Goal: Transaction & Acquisition: Book appointment/travel/reservation

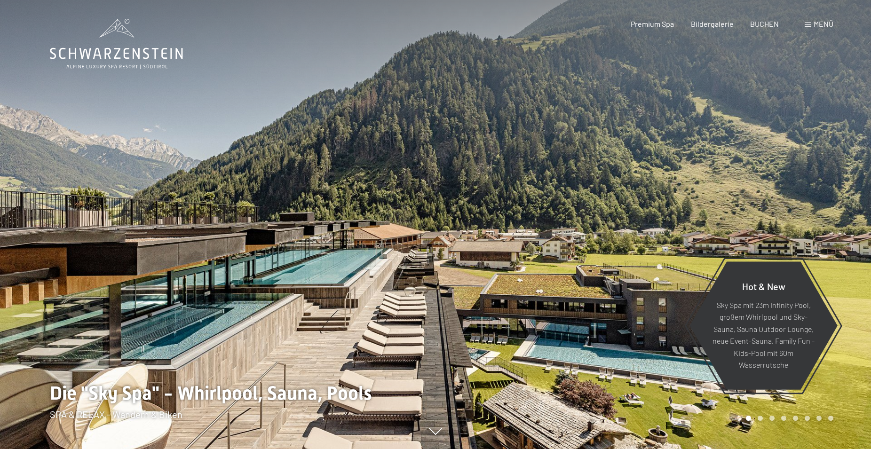
click at [814, 24] on span "Menü" at bounding box center [824, 23] width 20 height 9
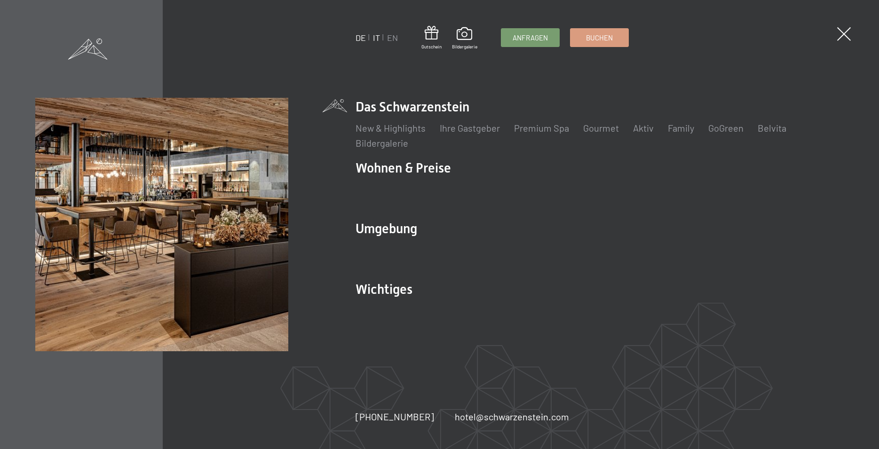
click at [377, 39] on link "IT" at bounding box center [376, 37] width 7 height 10
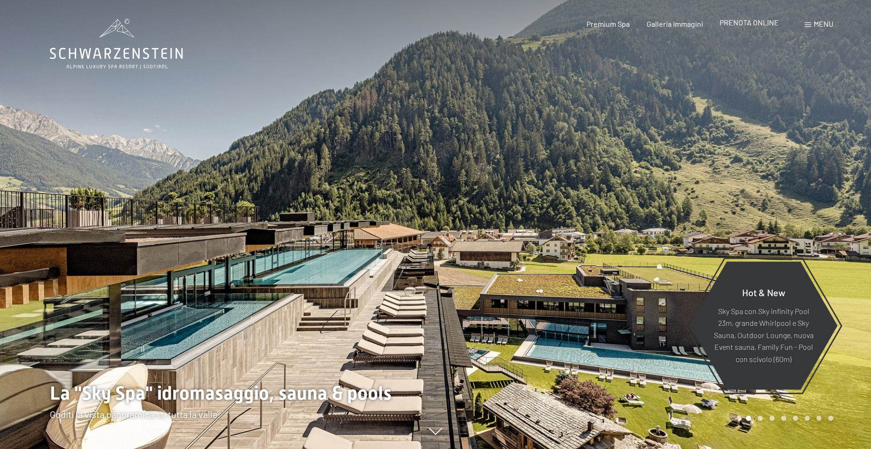
click at [750, 22] on span "PRENOTA ONLINE" at bounding box center [749, 22] width 59 height 9
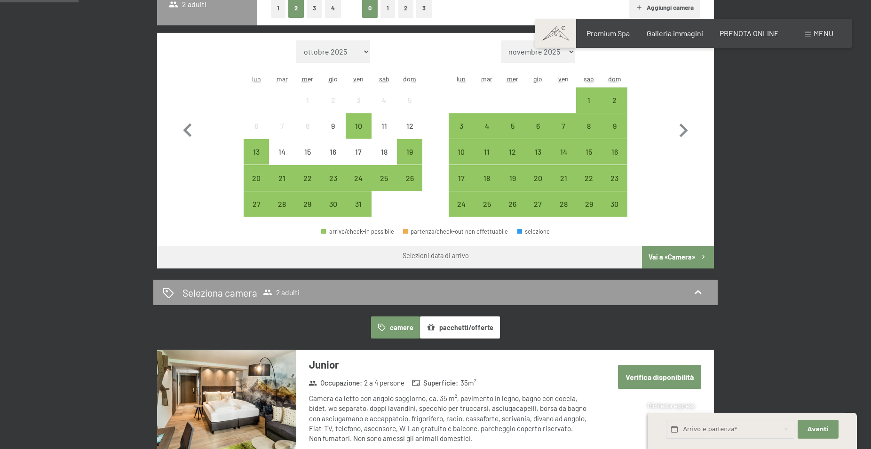
scroll to position [384, 0]
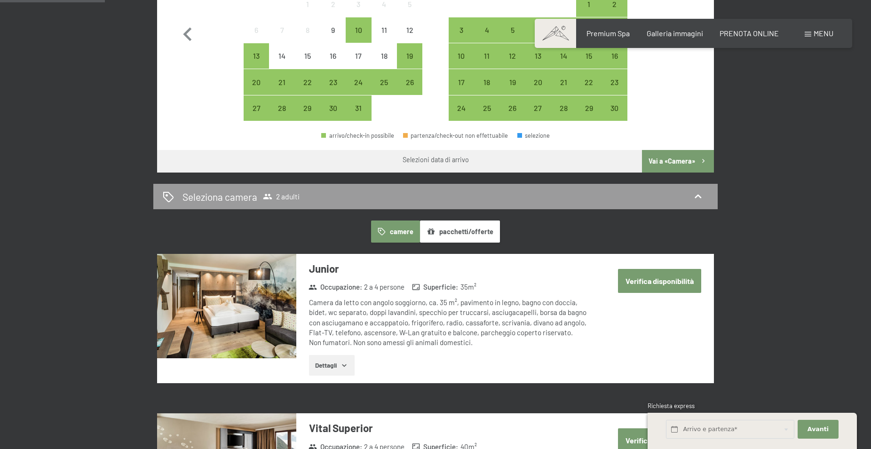
click at [474, 232] on button "pacchetti/offerte" at bounding box center [460, 232] width 80 height 22
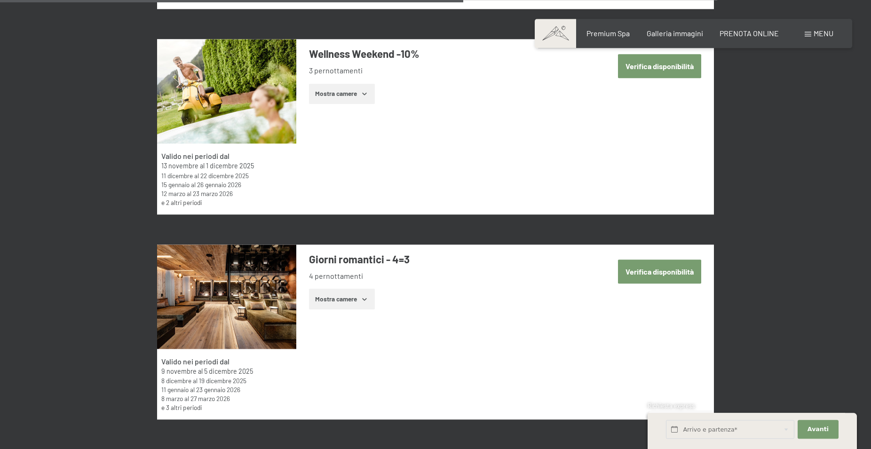
scroll to position [1967, 0]
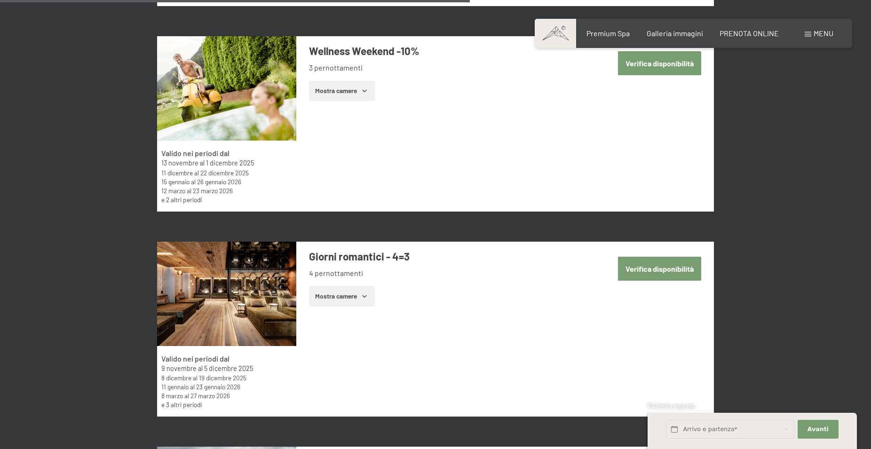
click at [187, 405] on link "e 3 altri periodi" at bounding box center [181, 405] width 40 height 8
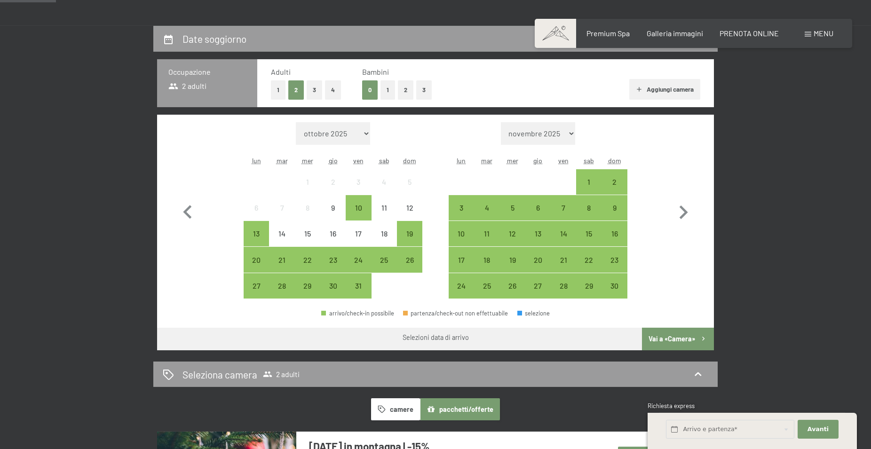
scroll to position [192, 0]
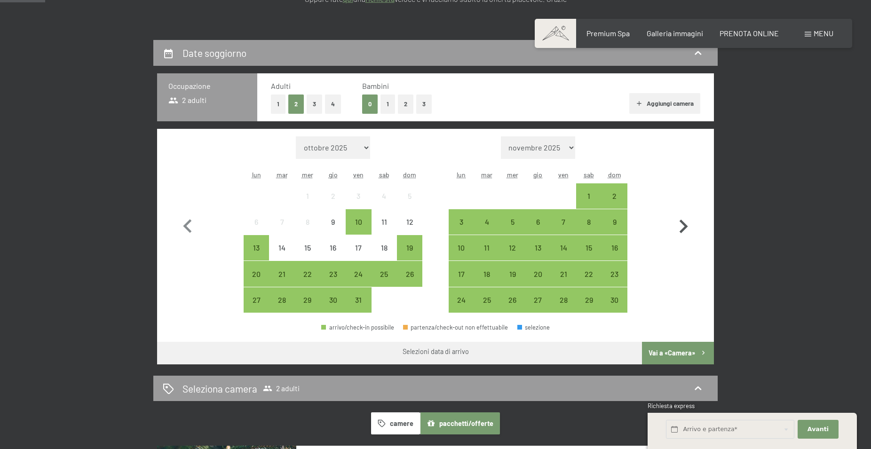
click at [684, 227] on icon "button" at bounding box center [683, 226] width 27 height 27
select select "[DATE]"
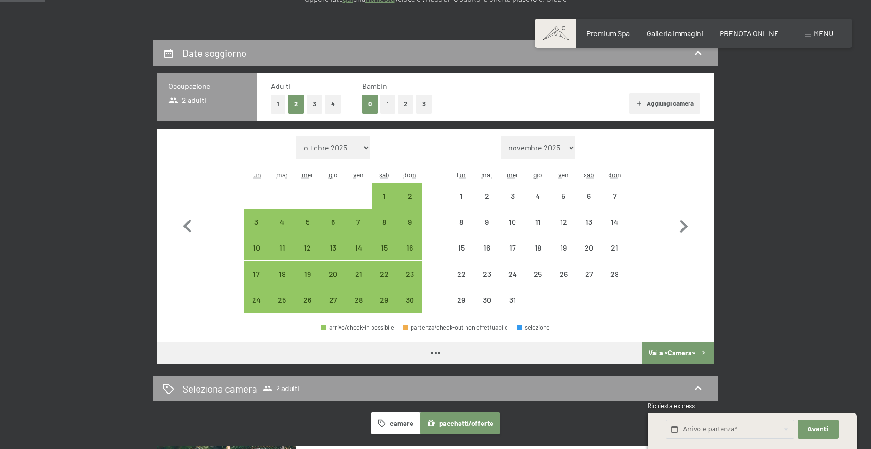
select select "[DATE]"
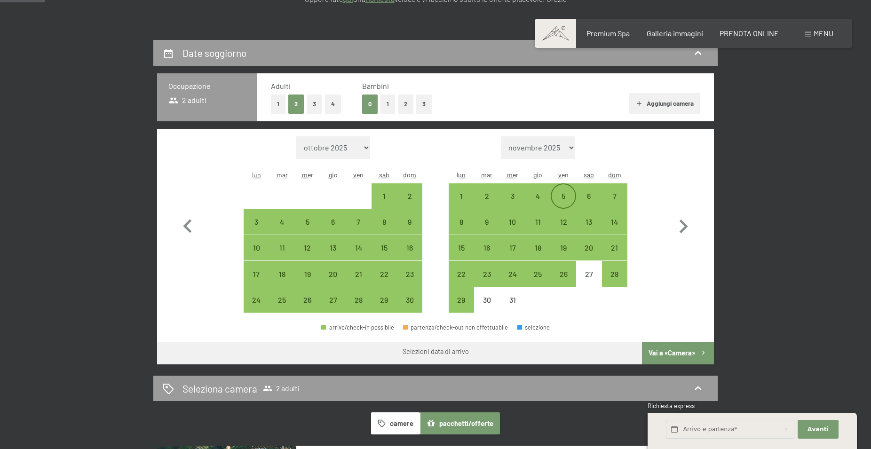
click at [562, 195] on div "5" at bounding box center [564, 204] width 24 height 24
select select "[DATE]"
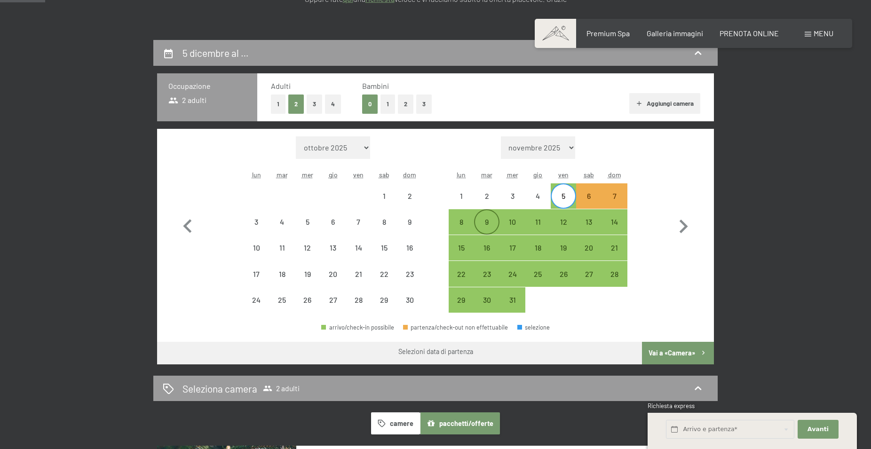
drag, startPoint x: 485, startPoint y: 221, endPoint x: 546, endPoint y: 226, distance: 60.9
click at [485, 221] on div "9" at bounding box center [487, 230] width 24 height 24
select select "[DATE]"
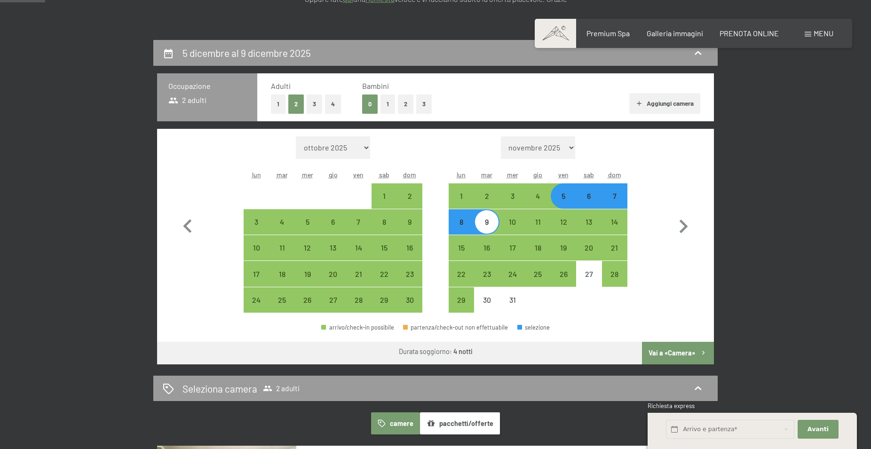
click at [681, 352] on button "Vai a «Camera»" at bounding box center [678, 353] width 72 height 23
select select "[DATE]"
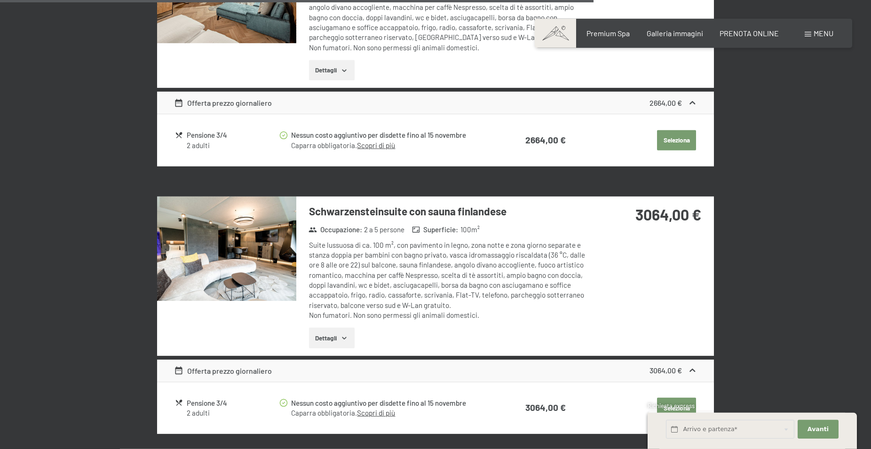
scroll to position [2103, 0]
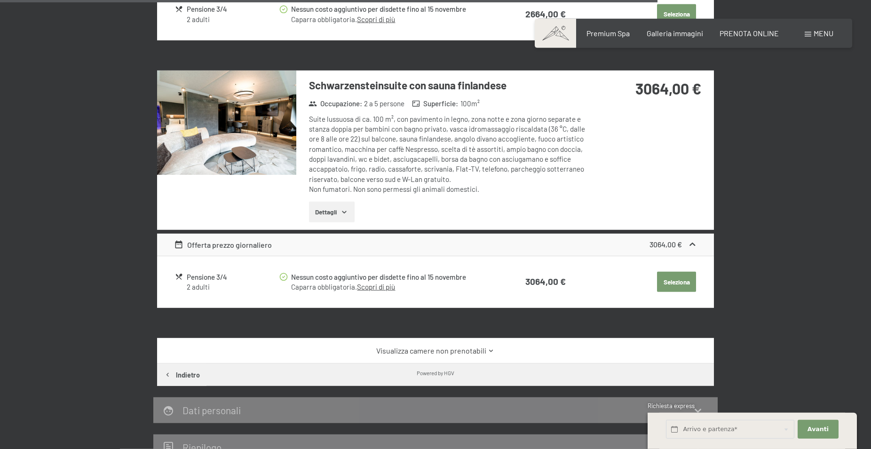
click at [460, 346] on link "Visualizza camere non prenotabili" at bounding box center [436, 351] width 524 height 10
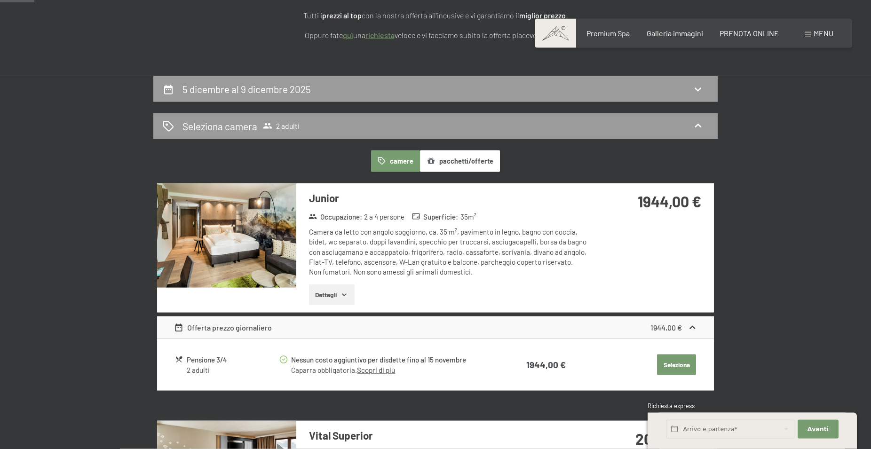
scroll to position [135, 0]
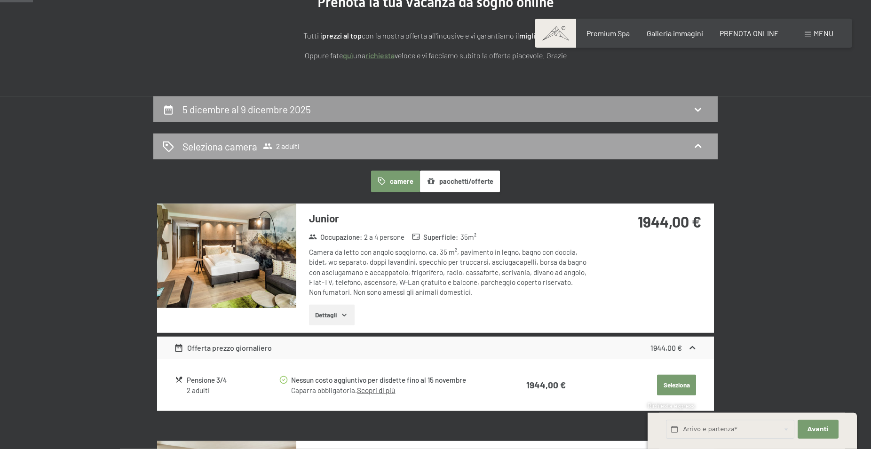
click at [695, 143] on icon at bounding box center [697, 146] width 11 height 11
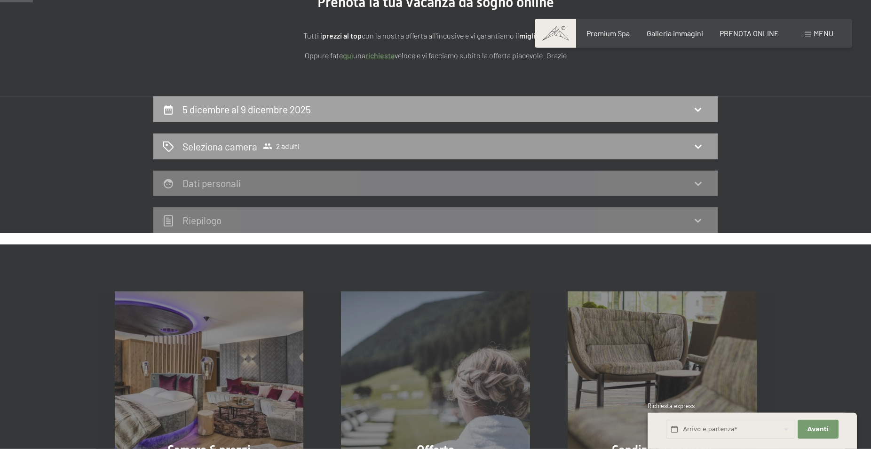
click at [370, 108] on div "5 dicembre al 9 dicembre 2025" at bounding box center [436, 110] width 546 height 14
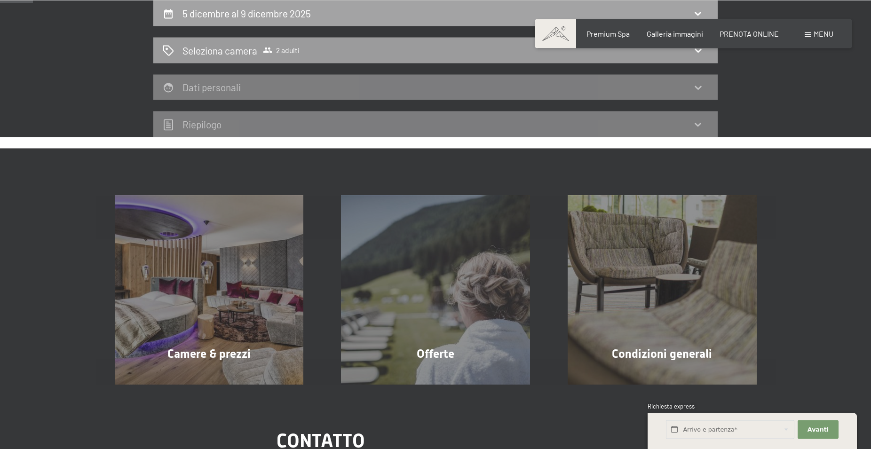
select select "[DATE]"
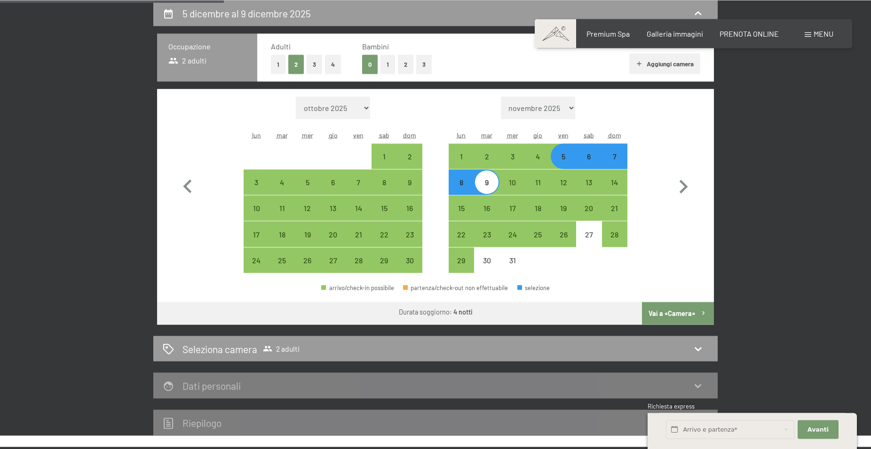
scroll to position [231, 0]
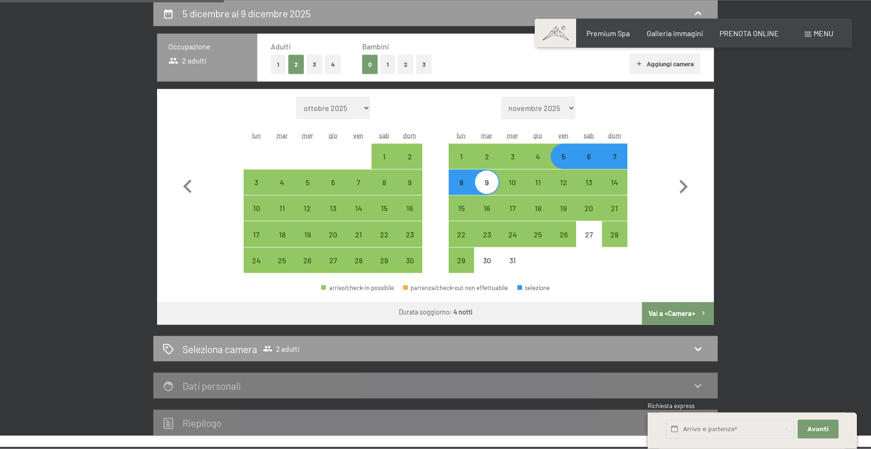
click at [389, 65] on button "1" at bounding box center [388, 64] width 15 height 19
select select "[DATE]"
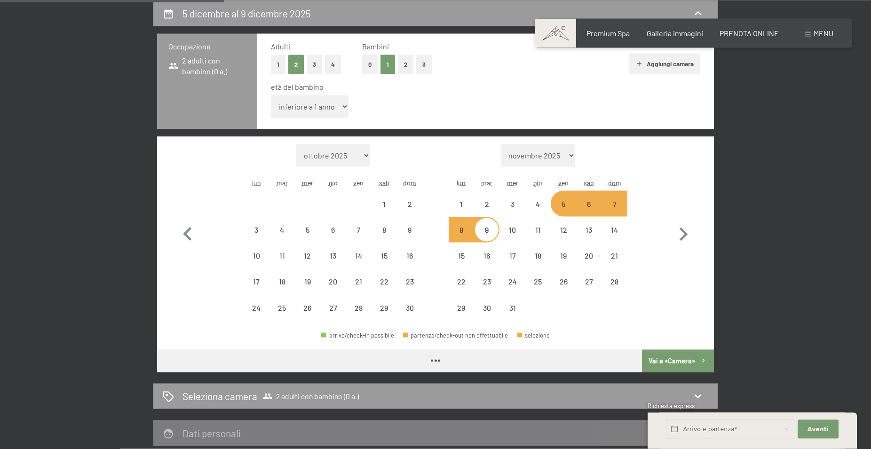
click at [271, 95] on select "inferiore a 1 anno 1 anno 2 anni 3 anni 4 anni 5 anni 6 anni 7 anni 8 anni 9 an…" at bounding box center [310, 106] width 78 height 23
select select "[DATE]"
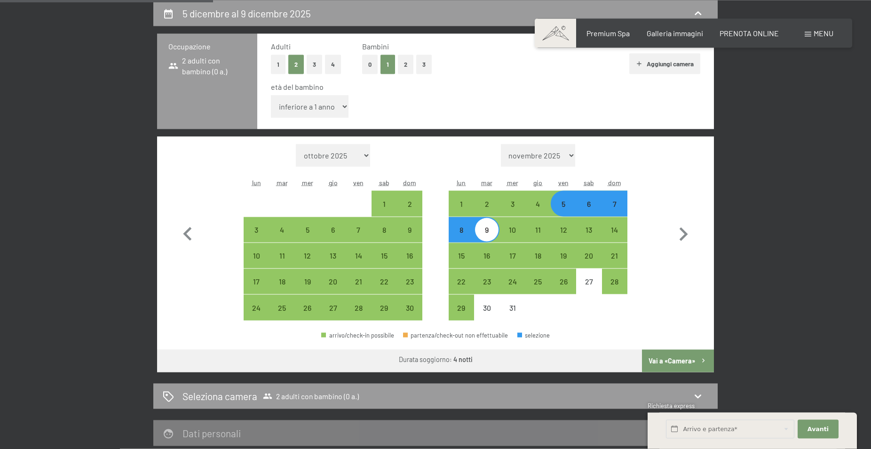
scroll to position [232, 0]
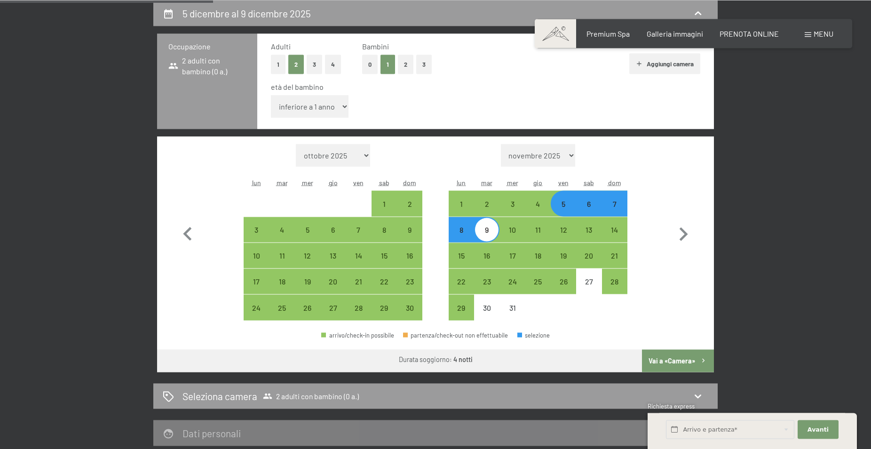
select select "14"
click option "14 anni" at bounding box center [0, 0] width 0 height 0
select select "[DATE]"
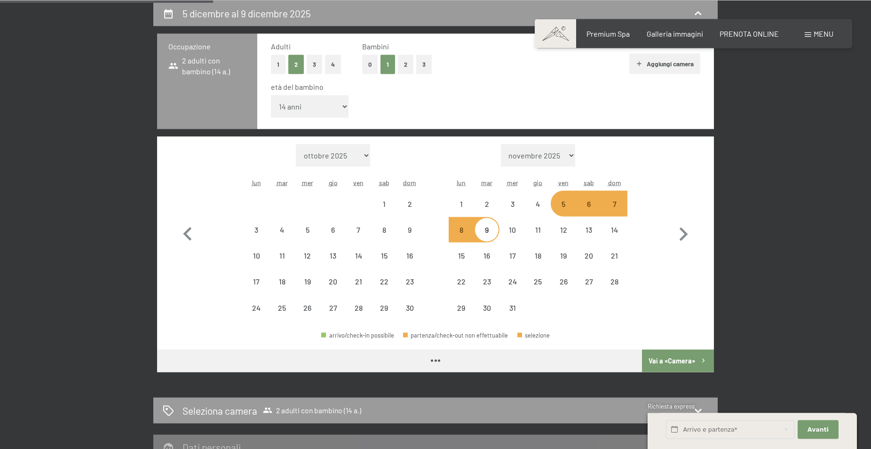
select select "[DATE]"
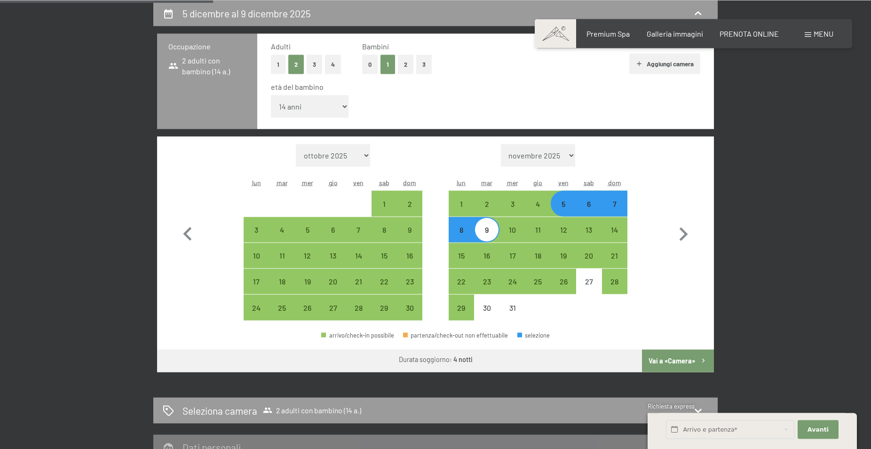
click at [678, 363] on button "Vai a «Camera»" at bounding box center [678, 360] width 72 height 23
select select "[DATE]"
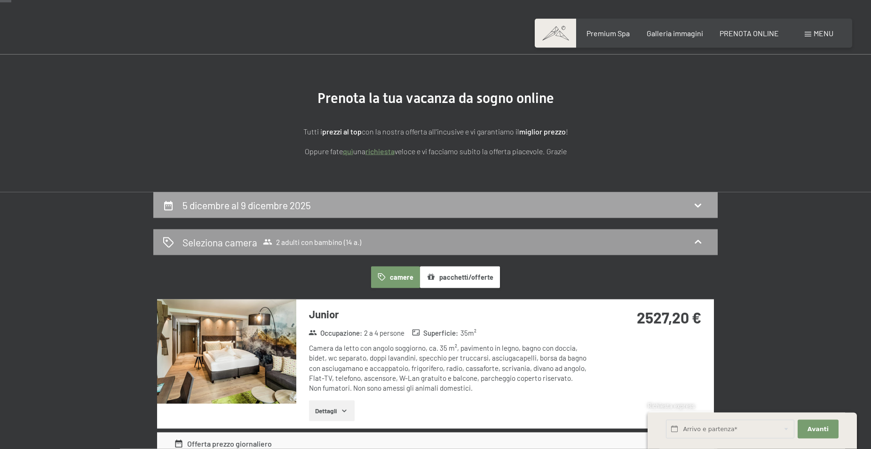
click at [681, 206] on div "5 dicembre al 9 dicembre 2025" at bounding box center [436, 205] width 546 height 14
select select "14"
select select "[DATE]"
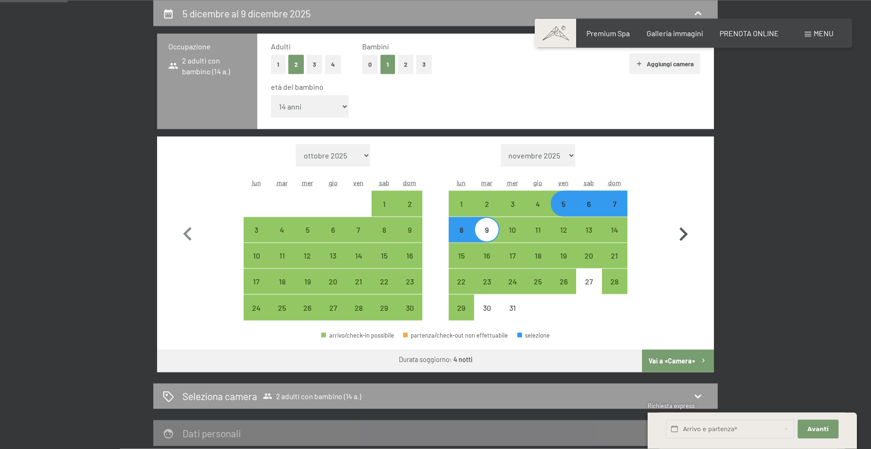
click at [686, 237] on icon "button" at bounding box center [683, 234] width 27 height 27
select select "[DATE]"
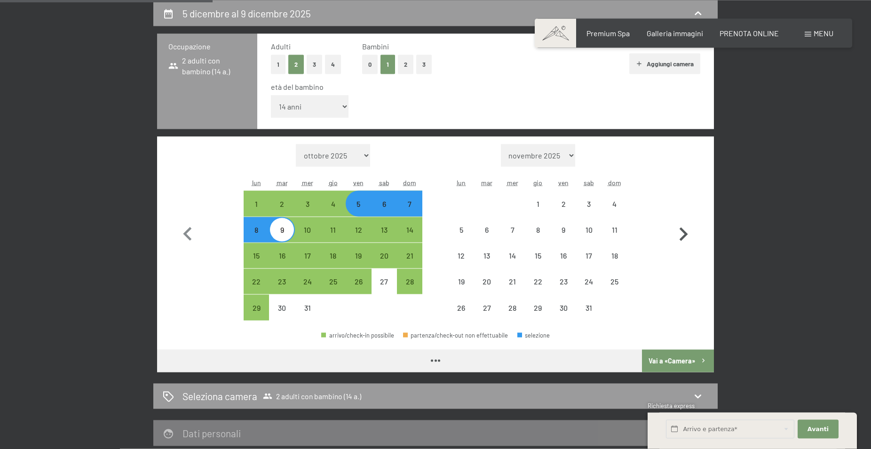
click at [683, 232] on icon "button" at bounding box center [684, 235] width 8 height 14
select select "[DATE]"
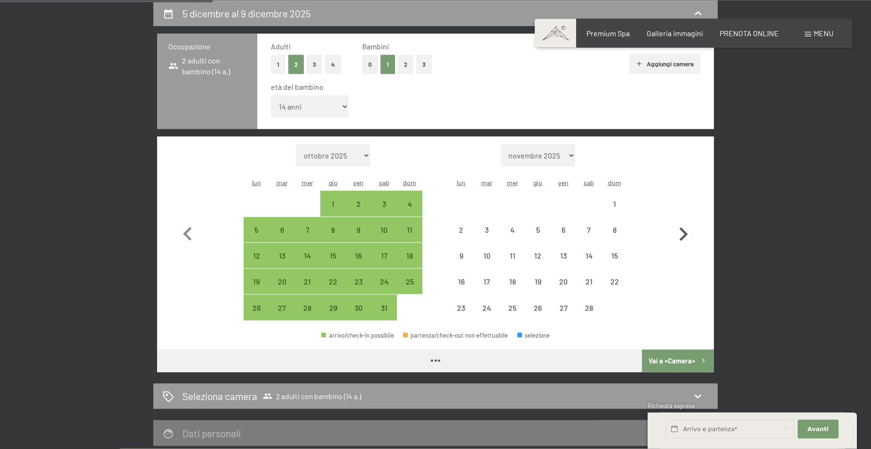
click at [683, 232] on icon "button" at bounding box center [684, 235] width 8 height 14
select select "[DATE]"
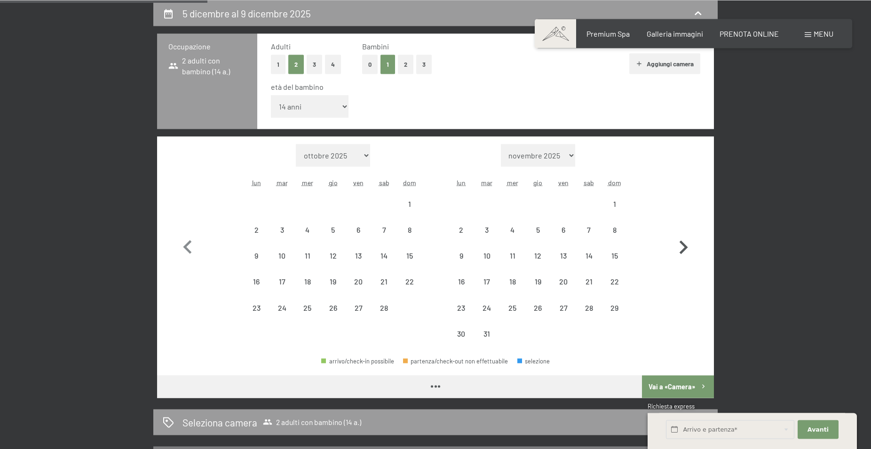
click at [683, 232] on button "button" at bounding box center [683, 245] width 27 height 203
select select "[DATE]"
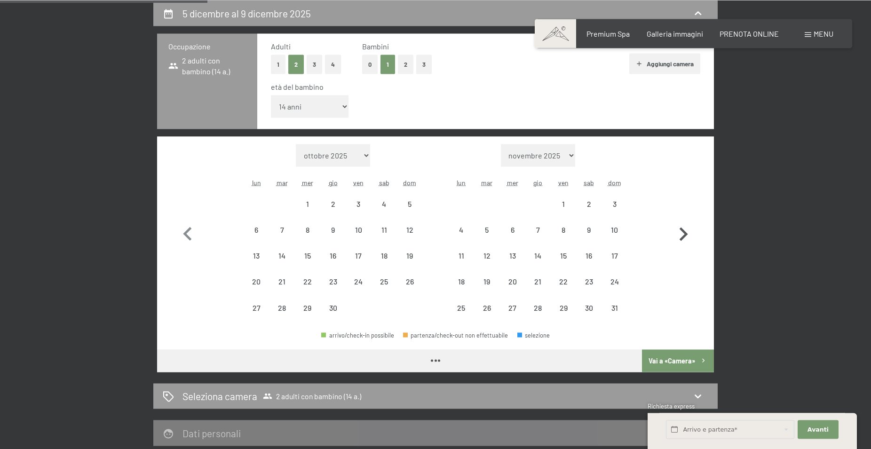
select select "[DATE]"
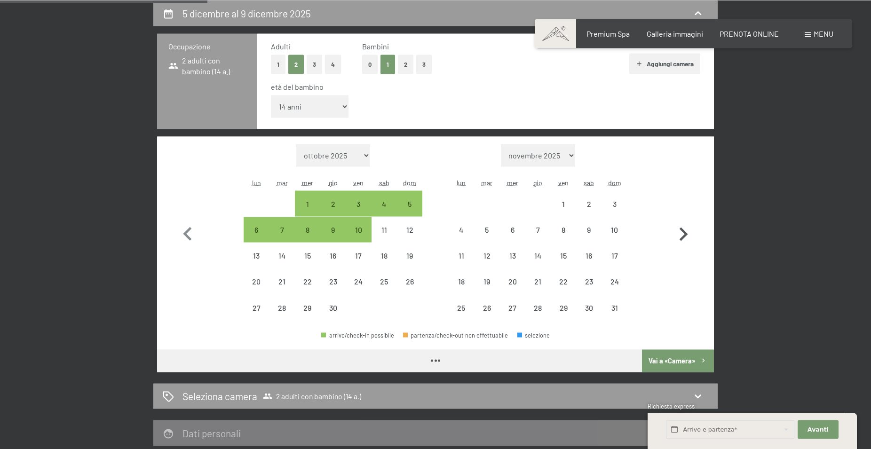
click at [685, 235] on icon "button" at bounding box center [684, 234] width 8 height 14
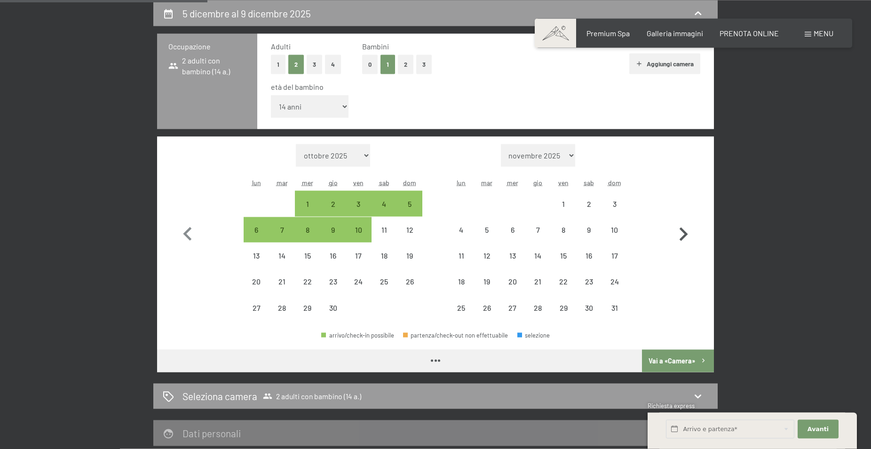
select select "[DATE]"
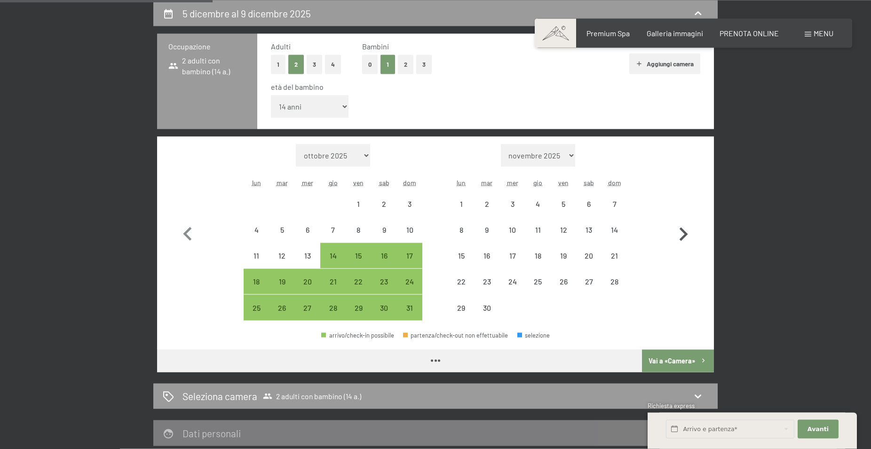
click at [685, 235] on icon "button" at bounding box center [684, 235] width 8 height 14
select select "[DATE]"
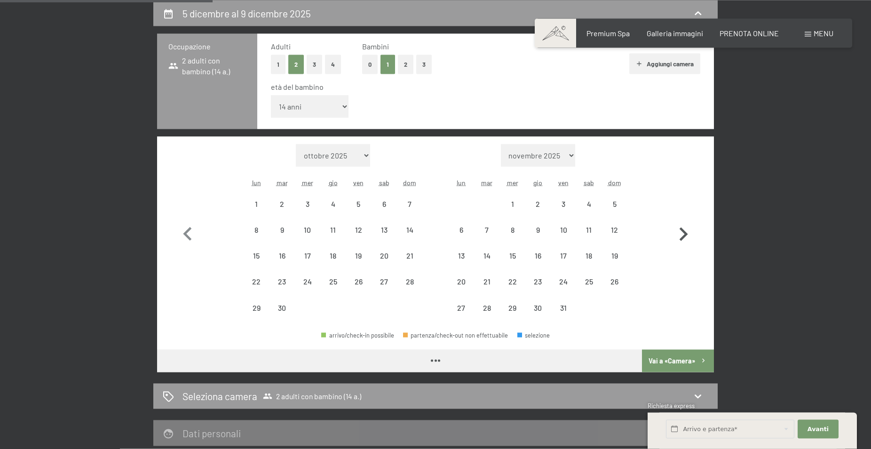
click at [685, 235] on icon "button" at bounding box center [684, 235] width 8 height 14
select select "[DATE]"
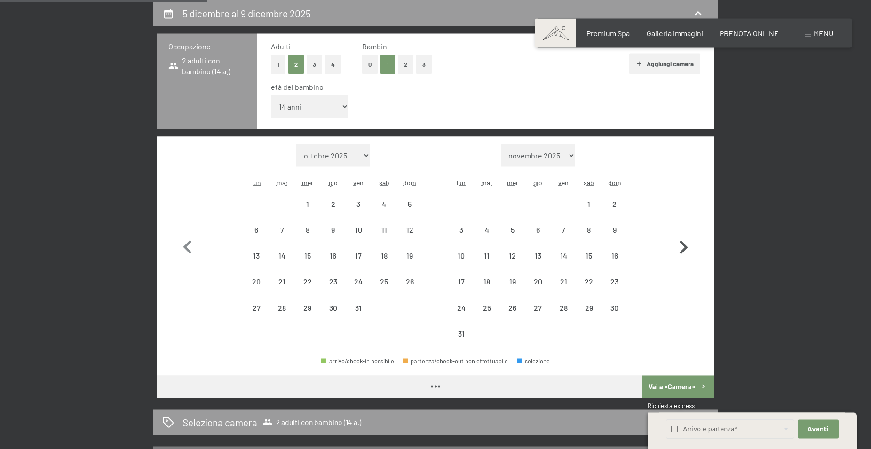
scroll to position [232, 0]
click at [685, 235] on icon "button" at bounding box center [683, 247] width 27 height 27
select select "[DATE]"
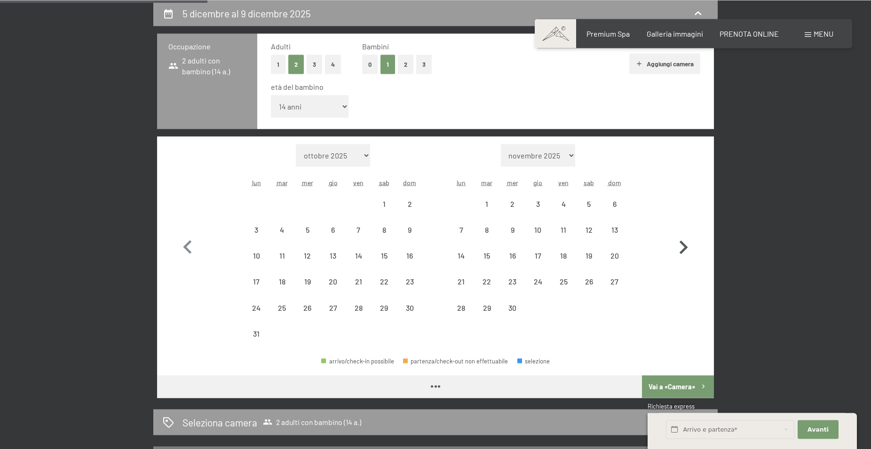
select select "[DATE]"
click at [685, 235] on icon "button" at bounding box center [683, 247] width 27 height 27
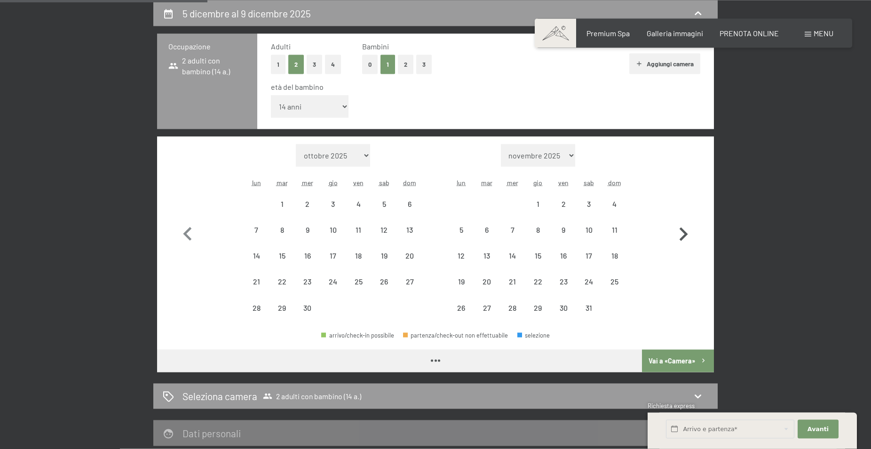
click at [685, 235] on icon "button" at bounding box center [684, 235] width 8 height 14
select select "[DATE]"
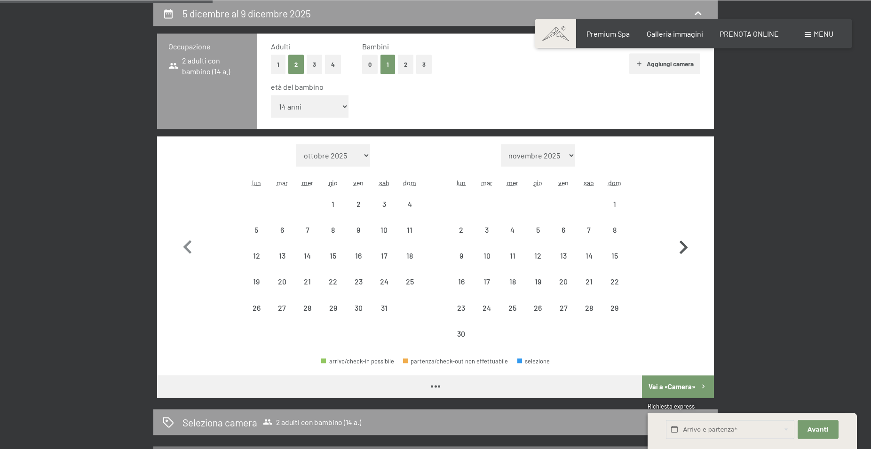
click at [685, 235] on icon "button" at bounding box center [683, 247] width 27 height 27
select select "[DATE]"
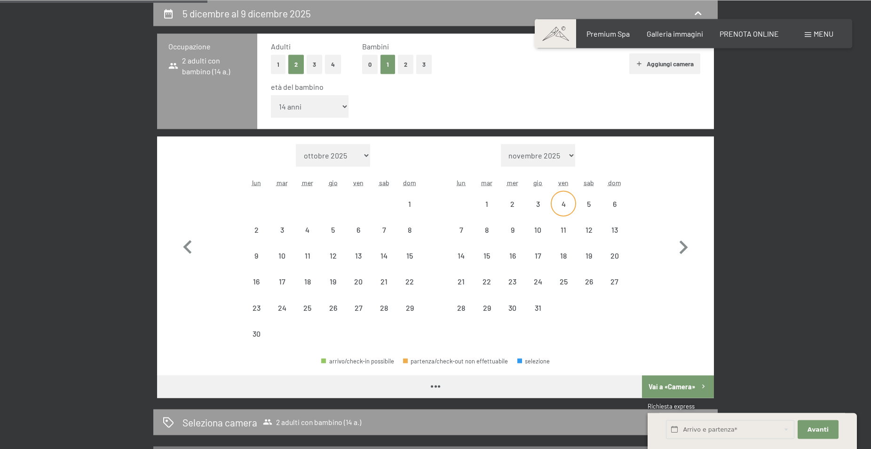
select select "[DATE]"
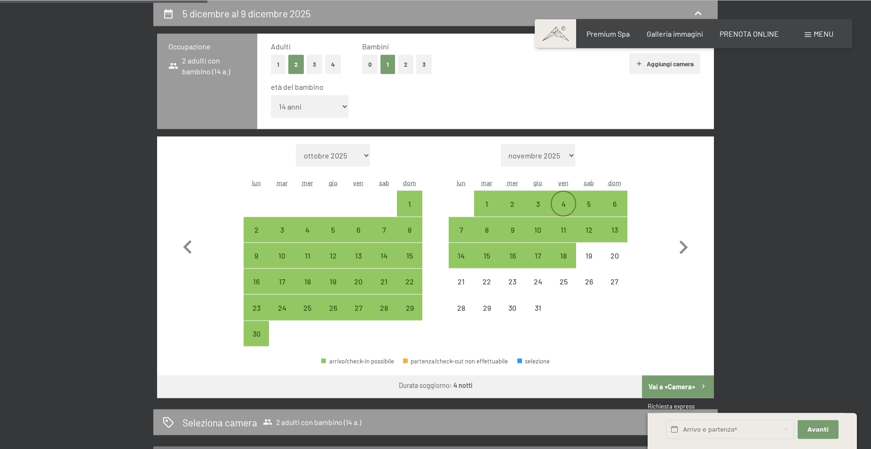
click at [564, 204] on div "4" at bounding box center [564, 212] width 24 height 24
select select "[DATE]"
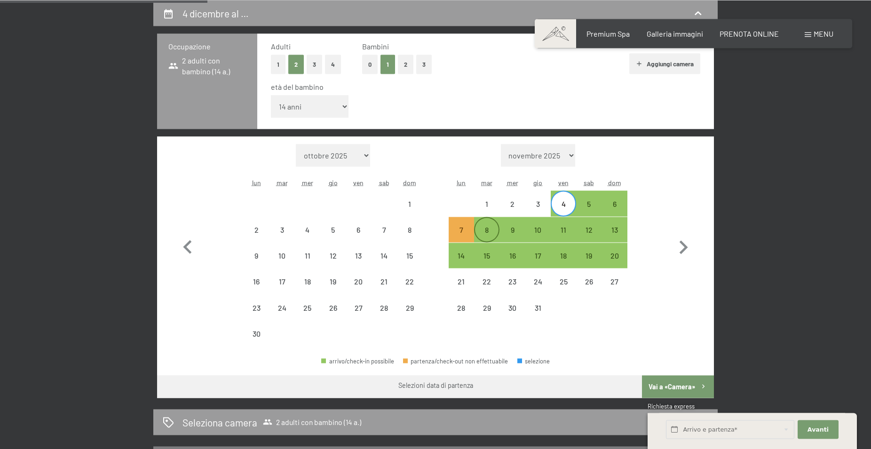
click at [485, 229] on div "8" at bounding box center [487, 238] width 24 height 24
select select "[DATE]"
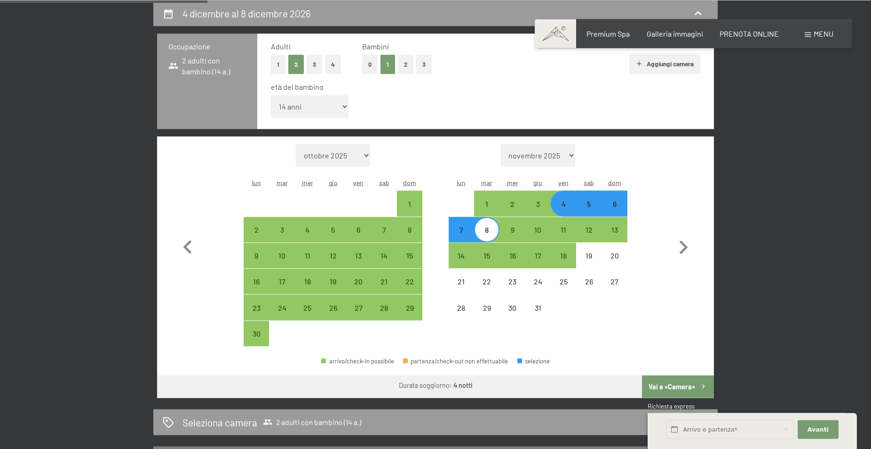
click at [688, 386] on button "Vai a «Camera»" at bounding box center [678, 386] width 72 height 23
select select "[DATE]"
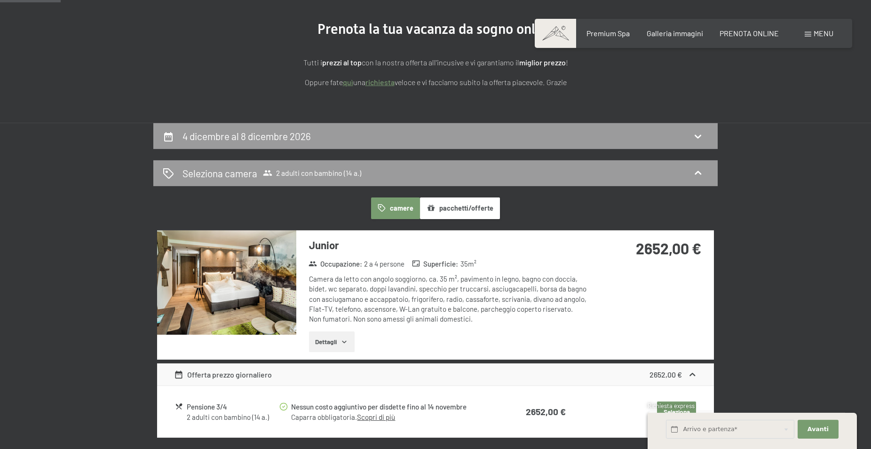
scroll to position [87, 0]
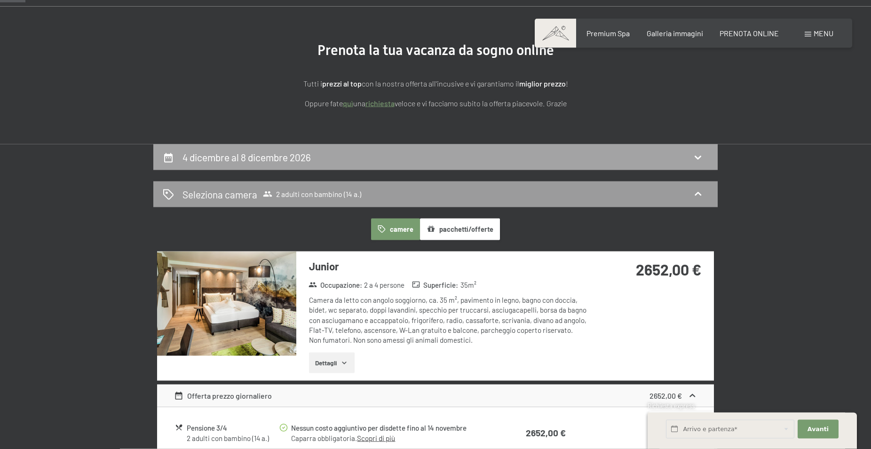
click at [699, 156] on icon at bounding box center [697, 157] width 11 height 11
select select "14"
select select "[DATE]"
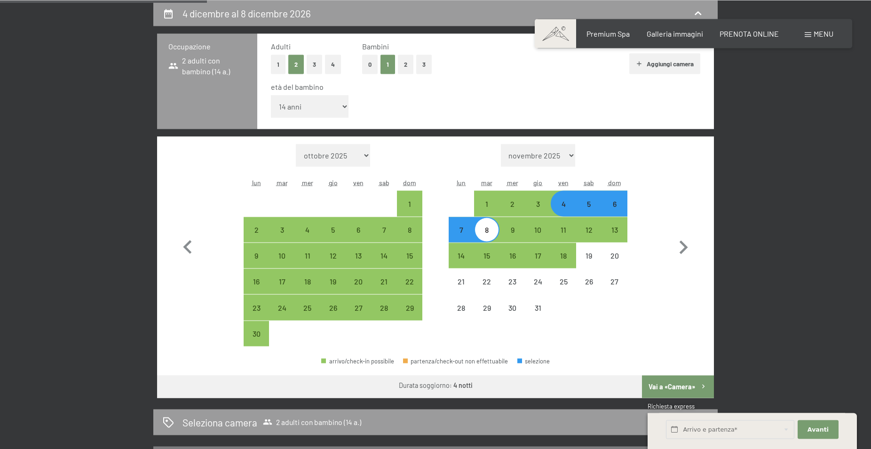
scroll to position [231, 0]
click at [593, 208] on div "5" at bounding box center [589, 212] width 24 height 24
select select "[DATE]"
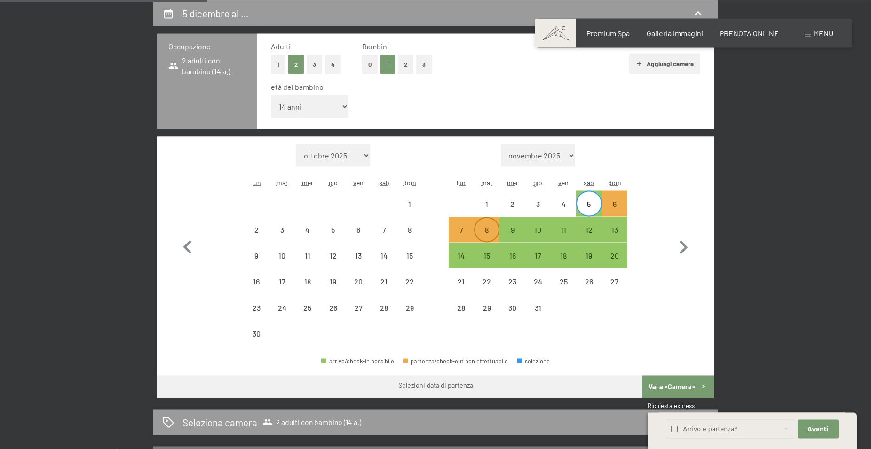
click at [490, 229] on div "8" at bounding box center [487, 238] width 24 height 24
select select "[DATE]"
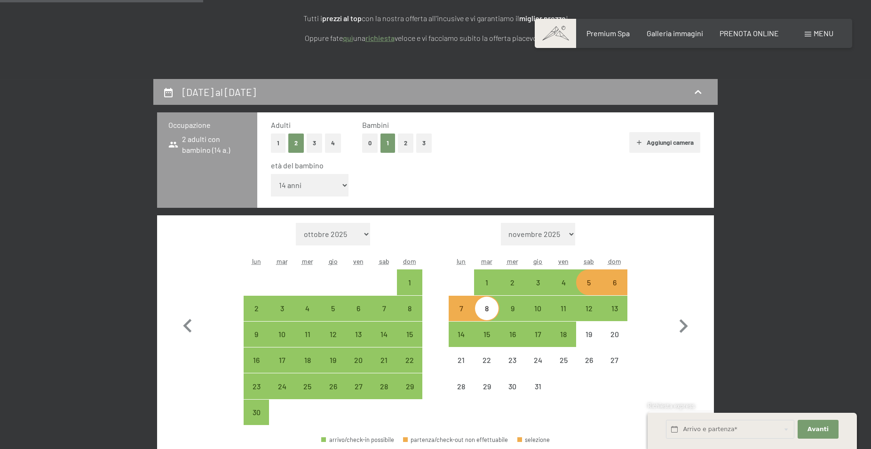
scroll to position [232, 0]
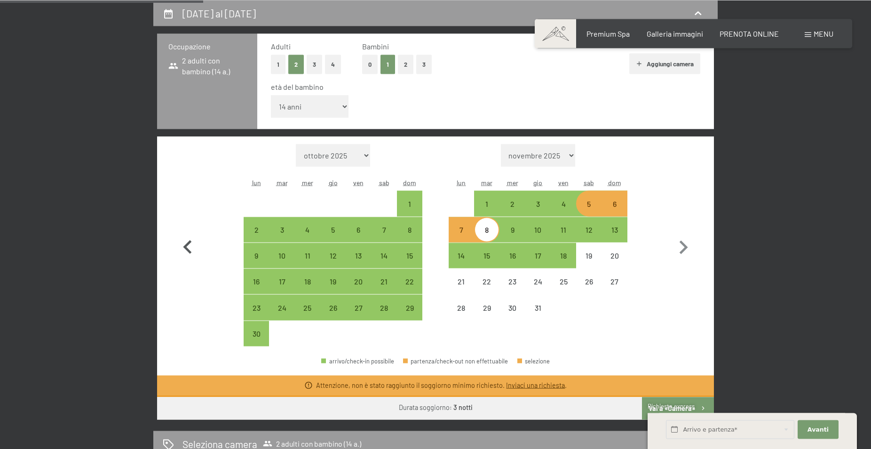
click at [189, 247] on icon "button" at bounding box center [187, 247] width 27 height 27
select select "[DATE]"
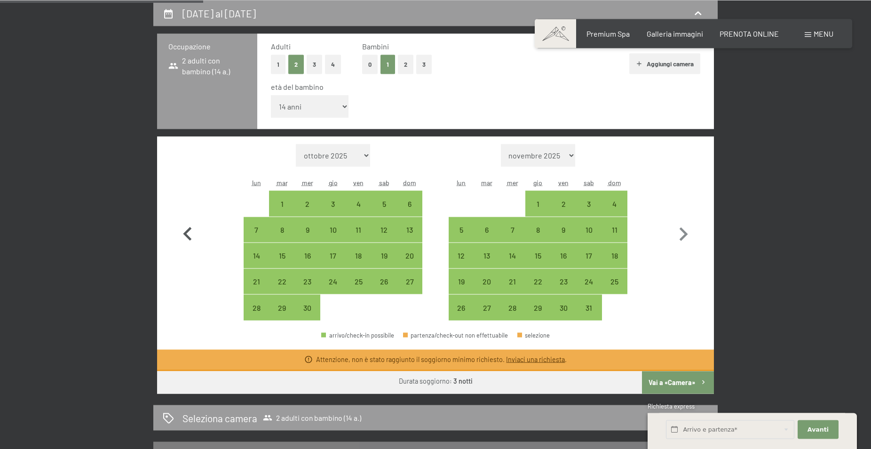
click at [189, 248] on icon "button" at bounding box center [187, 234] width 27 height 27
select select "[DATE]"
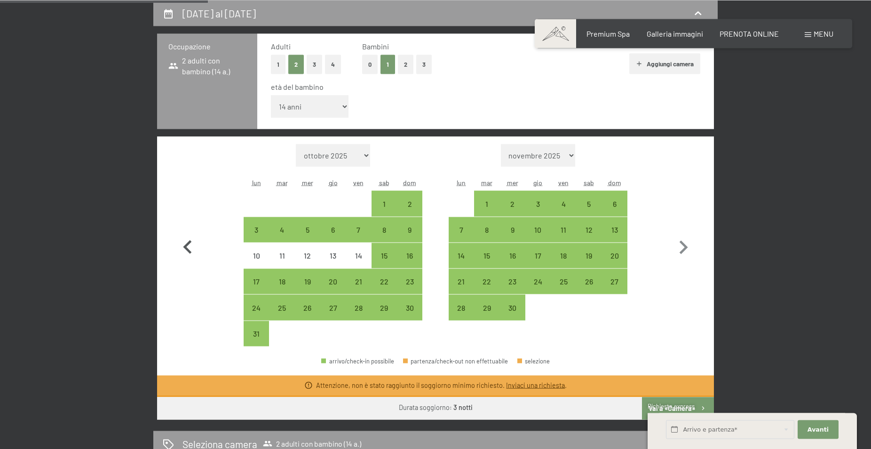
click at [189, 247] on icon "button" at bounding box center [187, 247] width 27 height 27
select select "[DATE]"
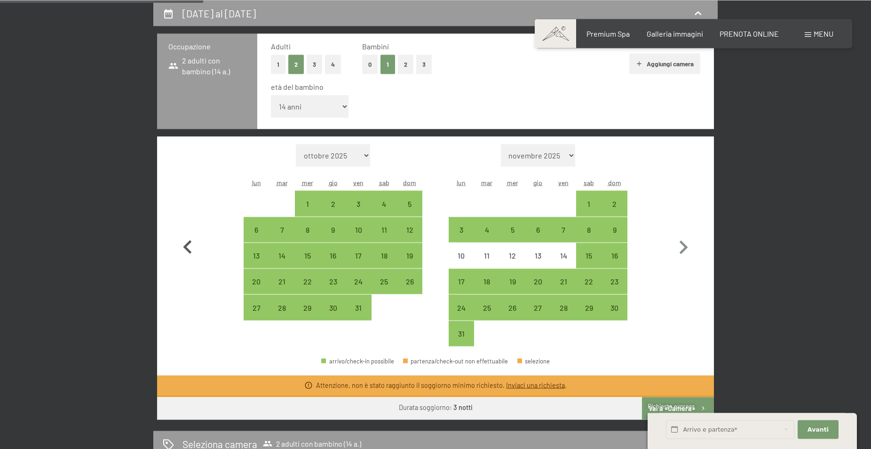
click at [189, 244] on icon "button" at bounding box center [187, 247] width 27 height 27
select select "[DATE]"
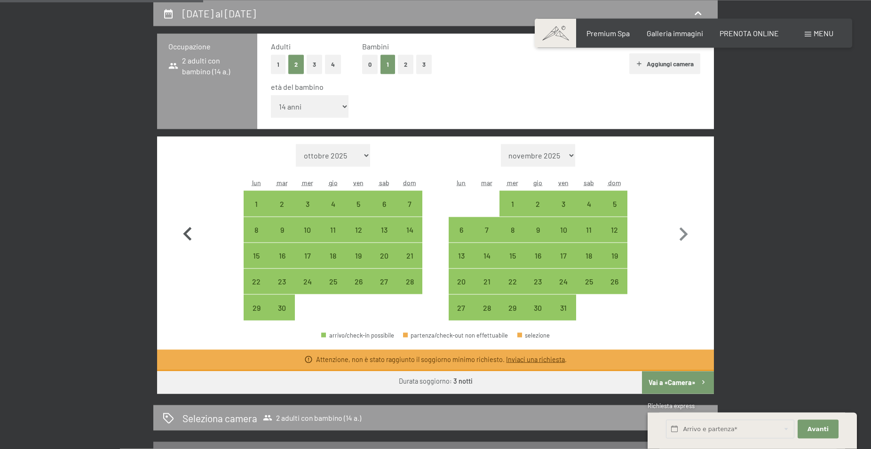
click at [189, 245] on icon "button" at bounding box center [187, 234] width 27 height 27
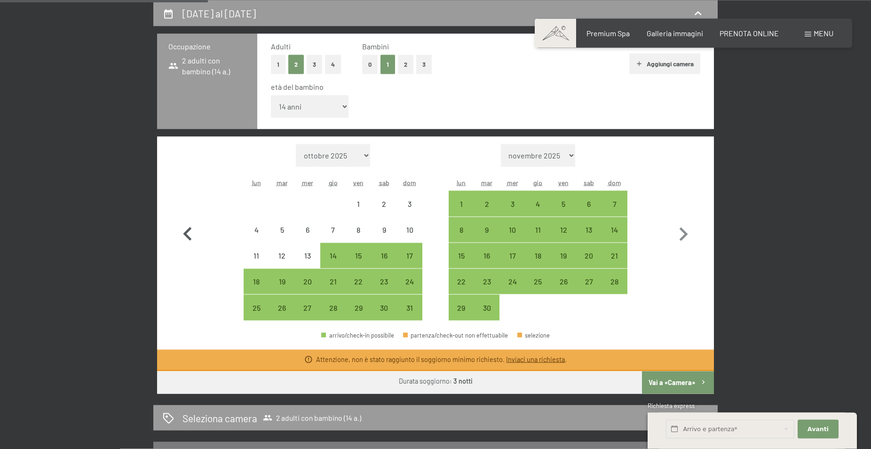
click at [189, 245] on icon "button" at bounding box center [187, 234] width 27 height 27
select select "[DATE]"
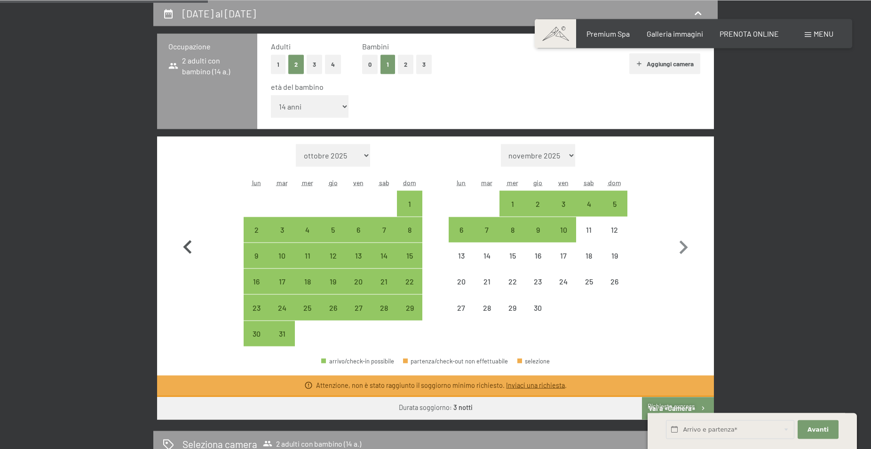
click at [189, 244] on icon "button" at bounding box center [187, 247] width 27 height 27
select select "[DATE]"
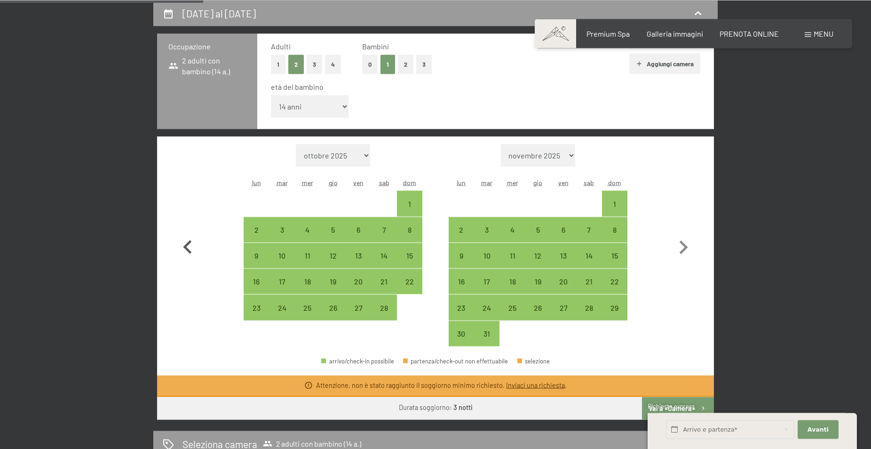
click at [189, 244] on icon "button" at bounding box center [187, 247] width 27 height 27
select select "[DATE]"
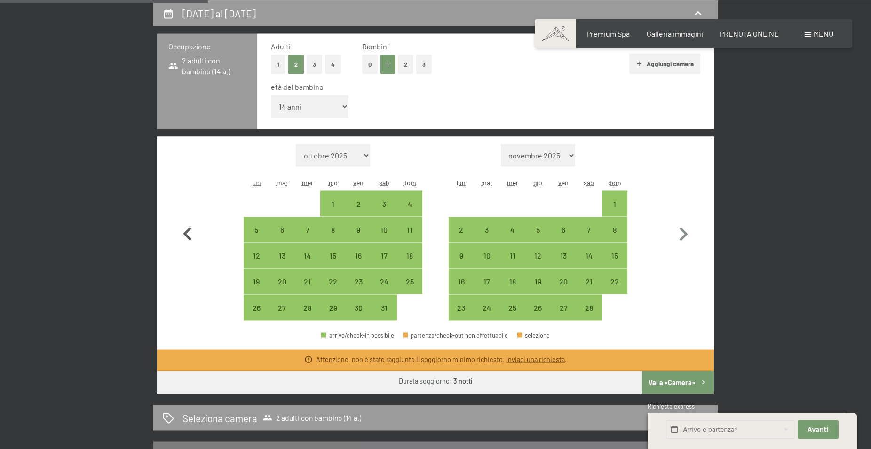
scroll to position [231, 0]
click at [189, 245] on icon "button" at bounding box center [187, 234] width 27 height 27
select select "[DATE]"
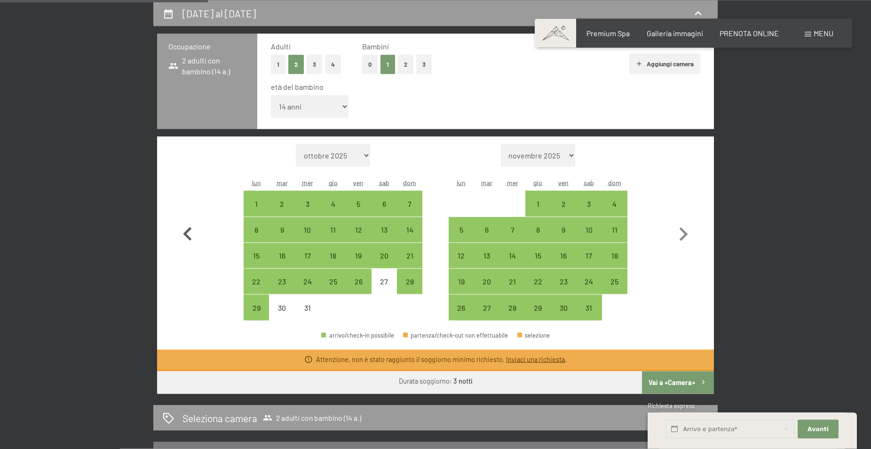
click at [189, 245] on icon "button" at bounding box center [187, 234] width 27 height 27
select select "[DATE]"
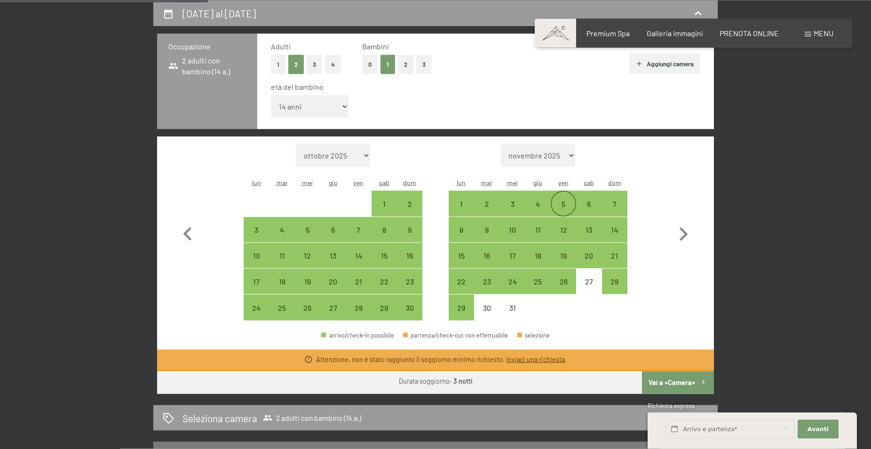
click at [565, 203] on div "5" at bounding box center [564, 212] width 24 height 24
select select "[DATE]"
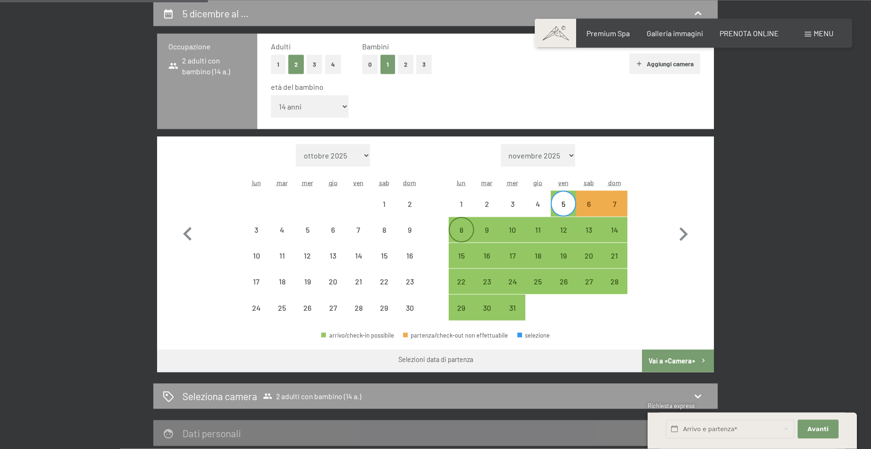
scroll to position [232, 0]
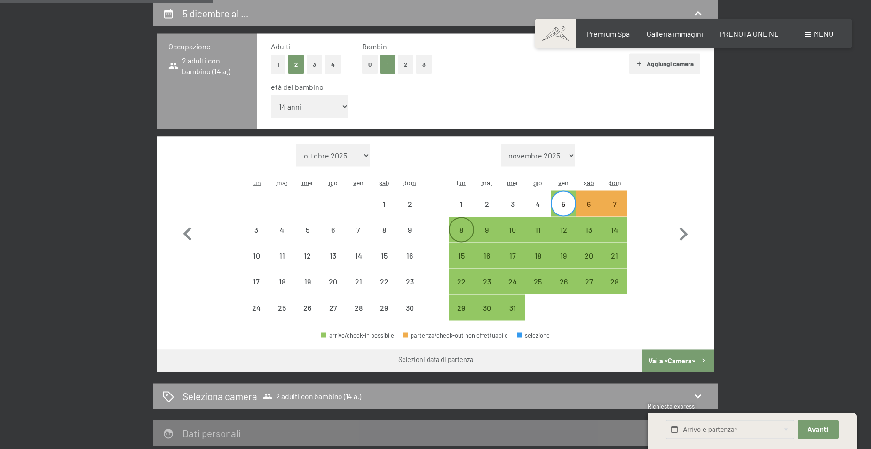
click at [464, 229] on div "8" at bounding box center [462, 238] width 24 height 24
select select "[DATE]"
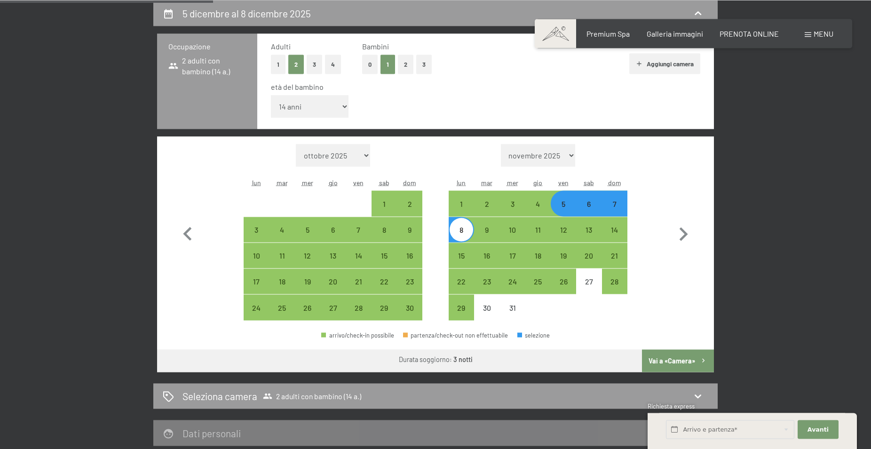
click at [680, 363] on button "Vai a «Camera»" at bounding box center [678, 360] width 72 height 23
select select "[DATE]"
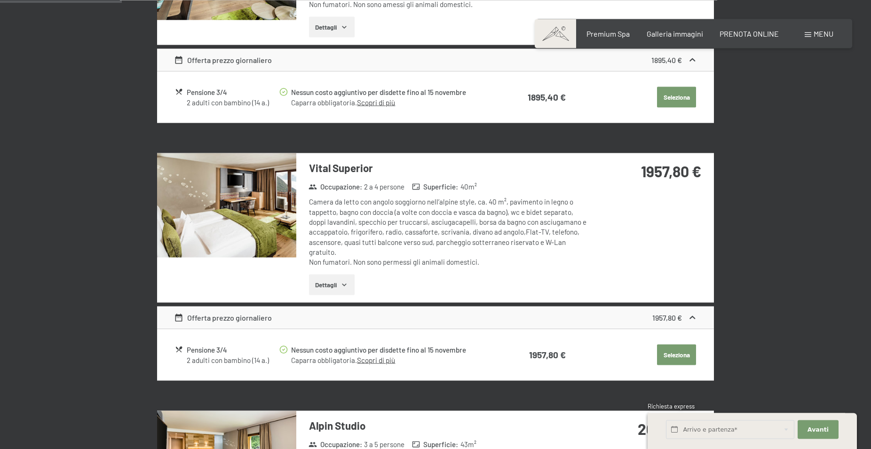
scroll to position [375, 0]
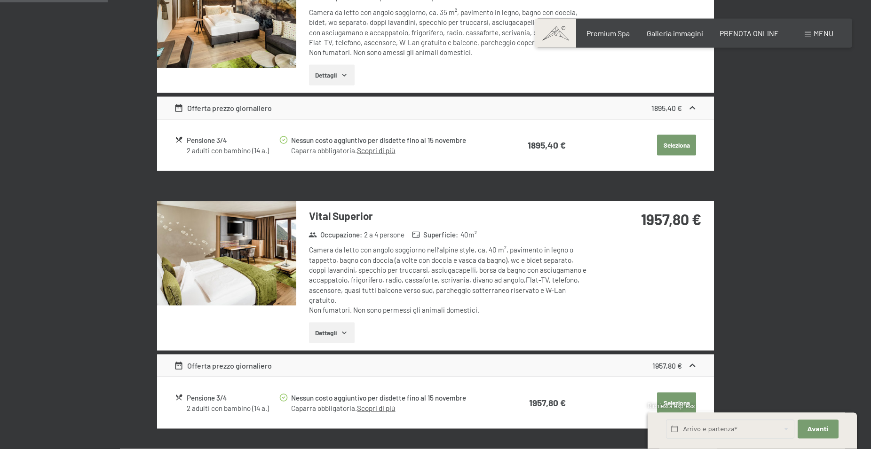
click at [247, 271] on img at bounding box center [226, 253] width 139 height 104
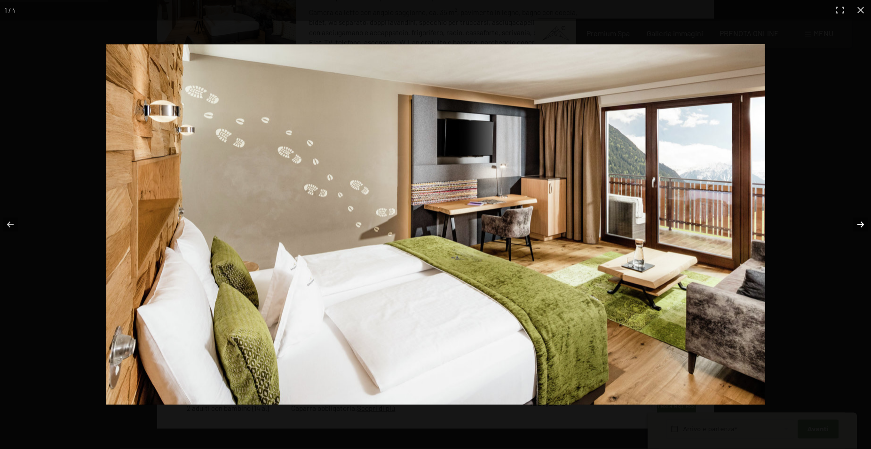
click at [862, 224] on button "button" at bounding box center [854, 224] width 33 height 47
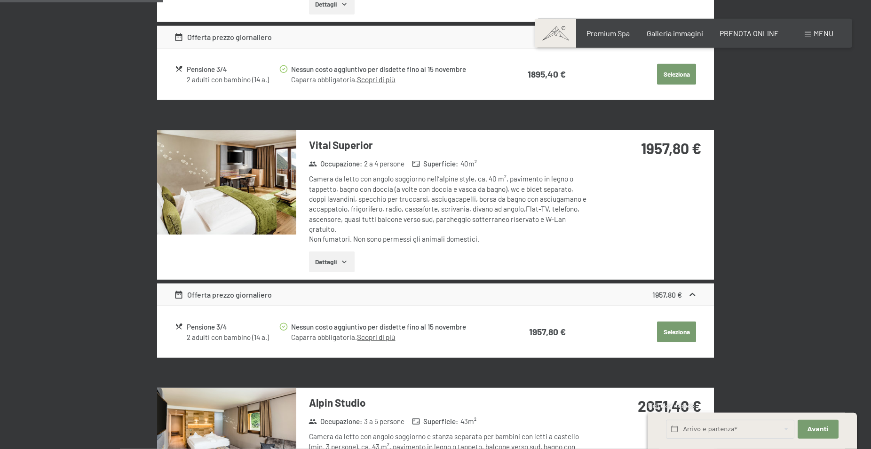
scroll to position [568, 0]
